Goal: Information Seeking & Learning: Learn about a topic

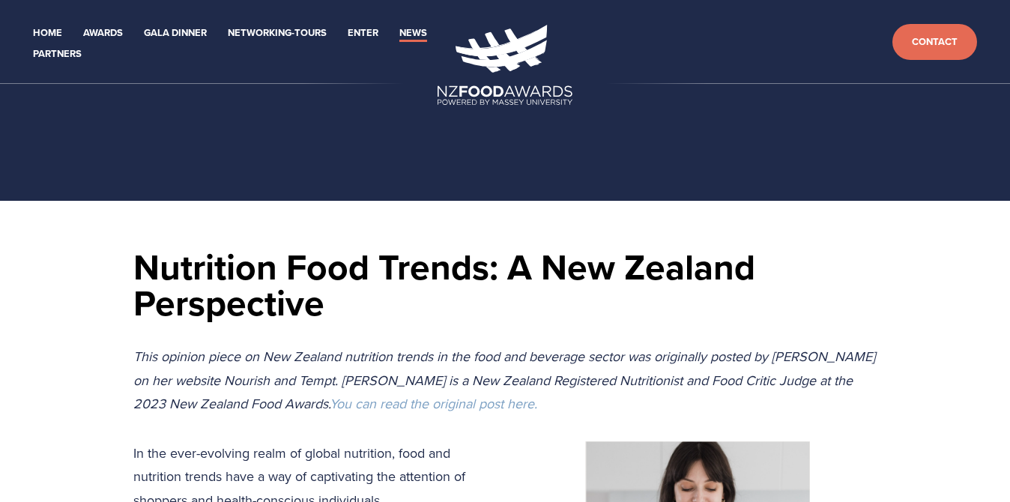
click at [790, 311] on h1 "Nutrition Food Trends: A New Zealand Perspective" at bounding box center [504, 285] width 743 height 72
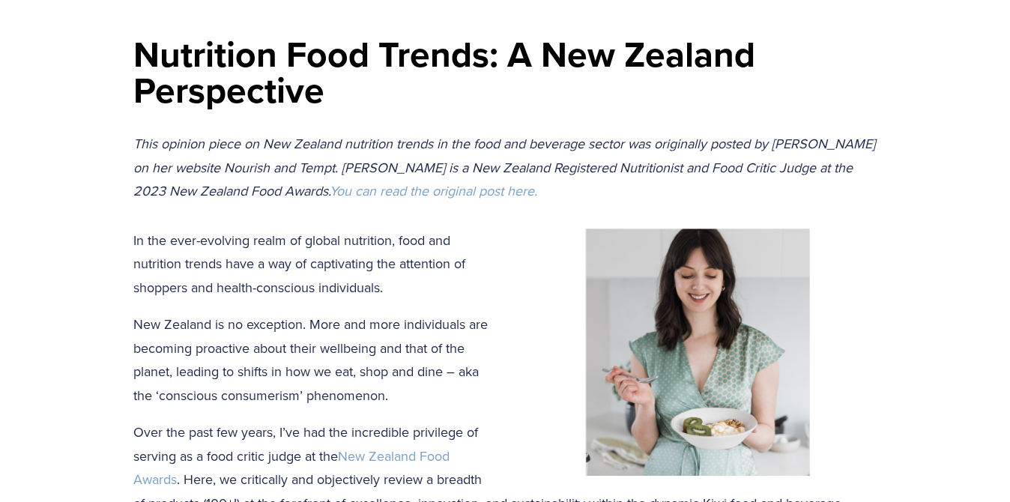
scroll to position [214, 0]
drag, startPoint x: 778, startPoint y: 140, endPoint x: 840, endPoint y: 141, distance: 62.2
click at [840, 141] on p "This opinion piece on New Zealand nutrition trends in the food and beverage sec…" at bounding box center [504, 166] width 743 height 71
click at [187, 167] on em "This opinion piece on New Zealand nutrition trends in the food and beverage sec…" at bounding box center [506, 166] width 746 height 66
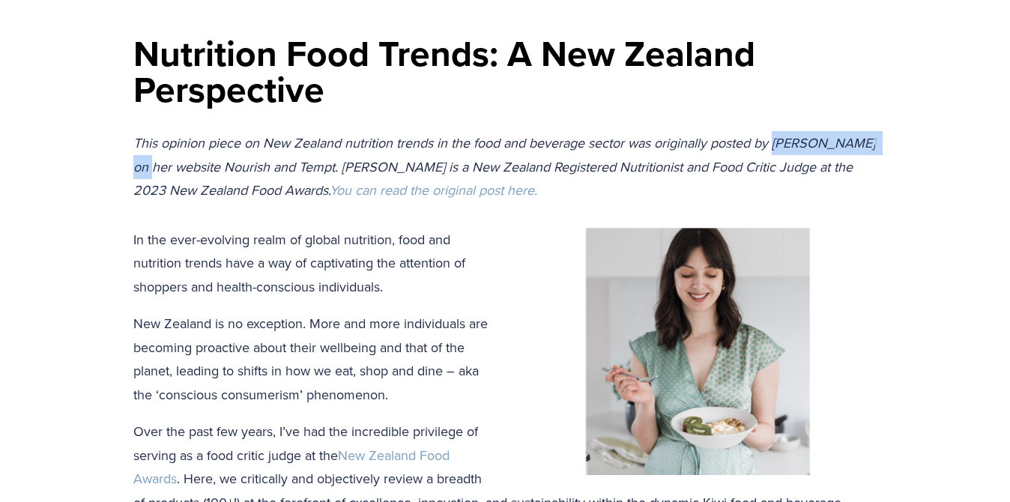
drag, startPoint x: 187, startPoint y: 167, endPoint x: 781, endPoint y: 142, distance: 594.8
click at [781, 142] on em "This opinion piece on New Zealand nutrition trends in the food and beverage sec…" at bounding box center [506, 166] width 746 height 66
copy em "Danijela Armitage"
click at [844, 58] on h1 "Nutrition Food Trends: A New Zealand Perspective" at bounding box center [504, 71] width 743 height 72
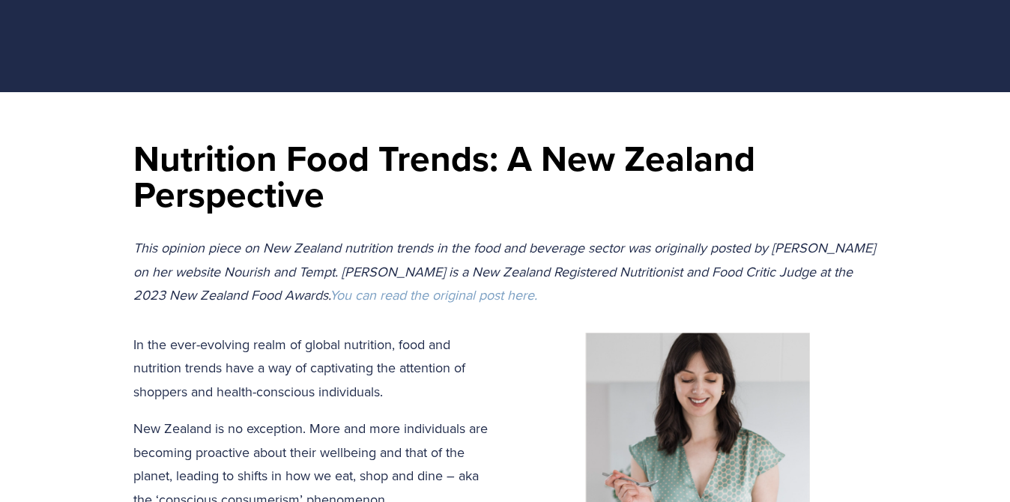
scroll to position [0, 0]
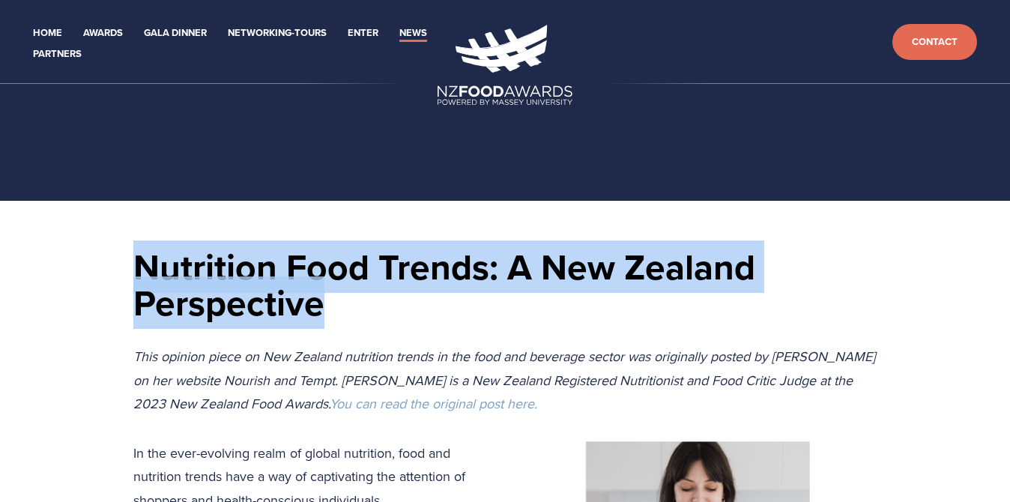
drag, startPoint x: 322, startPoint y: 307, endPoint x: 135, endPoint y: 274, distance: 190.3
click at [135, 274] on h1 "Nutrition Food Trends: A New Zealand Perspective" at bounding box center [504, 285] width 743 height 72
copy h1 "Nutrition Food Trends: A New Zealand Perspective"
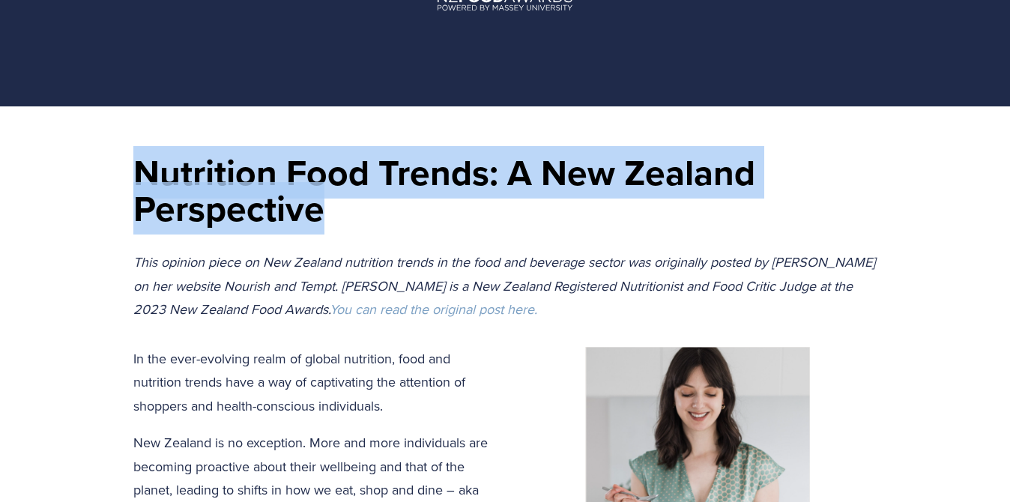
scroll to position [103, 0]
